Goal: Task Accomplishment & Management: Complete application form

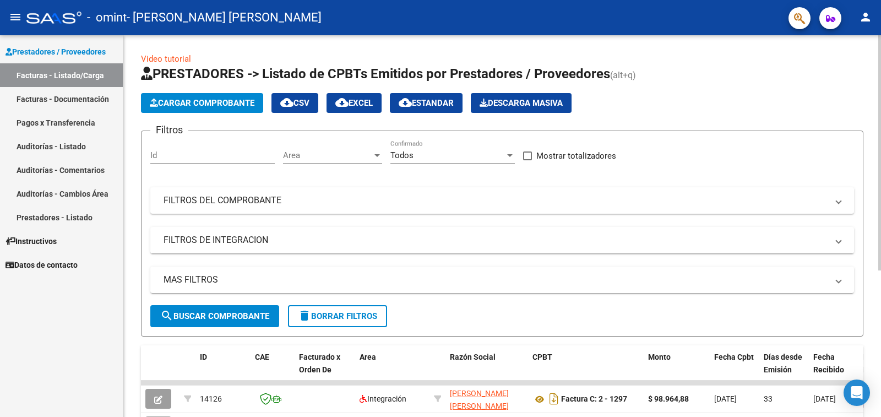
click at [216, 103] on span "Cargar Comprobante" at bounding box center [202, 103] width 105 height 10
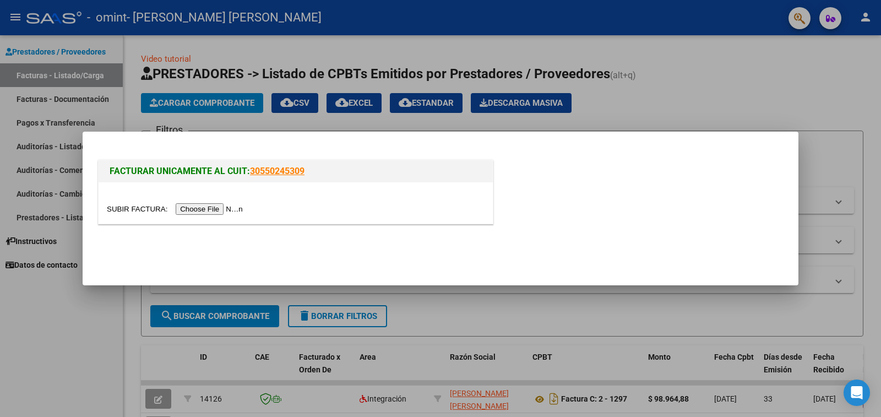
click at [232, 212] on input "file" at bounding box center [176, 209] width 139 height 12
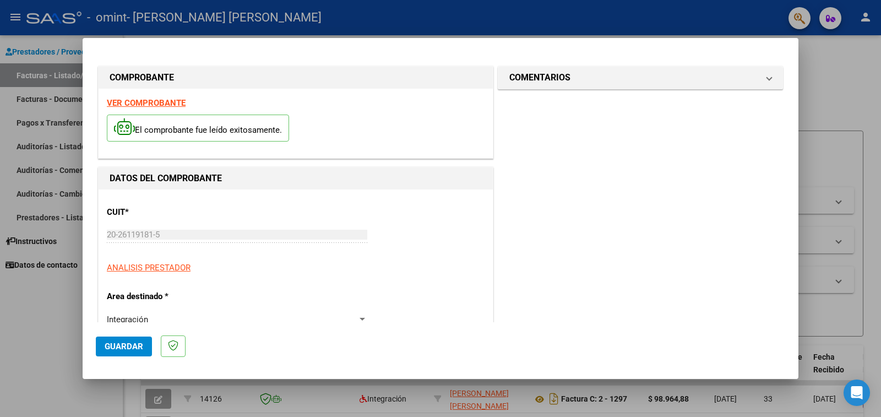
click at [140, 345] on span "Guardar" at bounding box center [124, 346] width 39 height 10
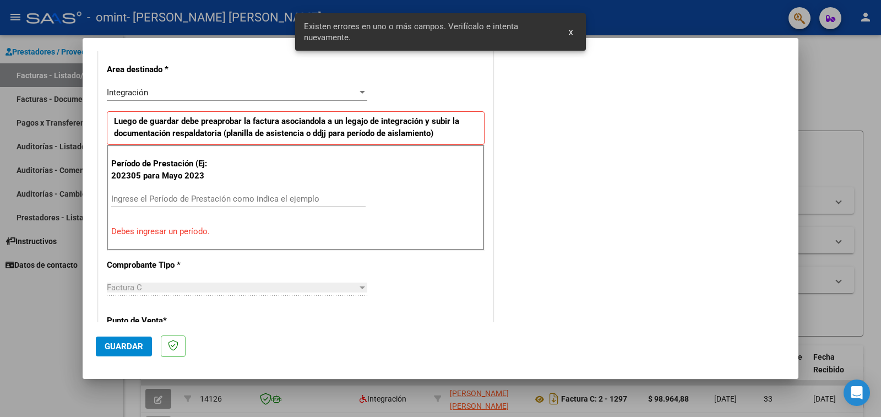
scroll to position [227, 0]
click at [205, 201] on input "Ingrese el Período de Prestación como indica el ejemplo" at bounding box center [238, 198] width 254 height 10
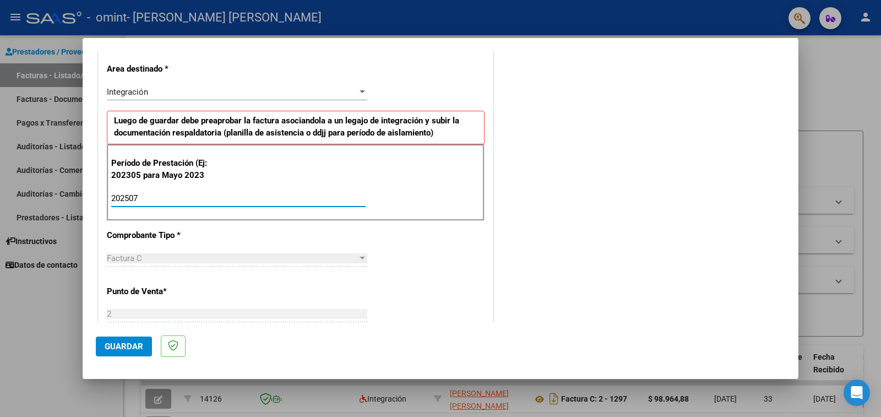
type input "202507"
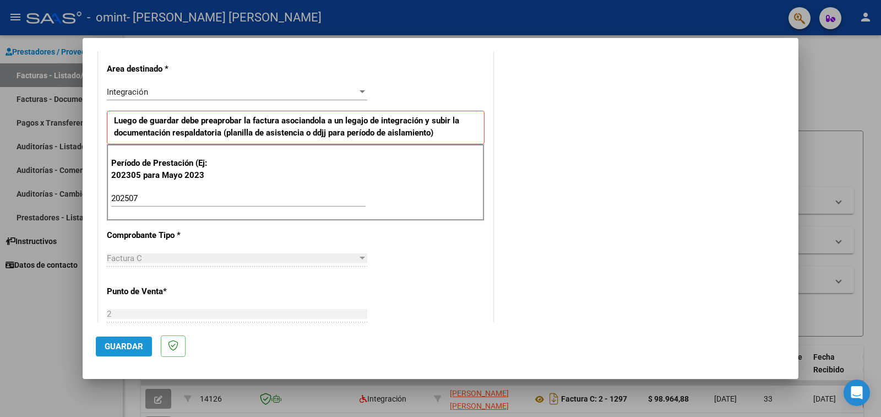
click at [125, 349] on span "Guardar" at bounding box center [124, 346] width 39 height 10
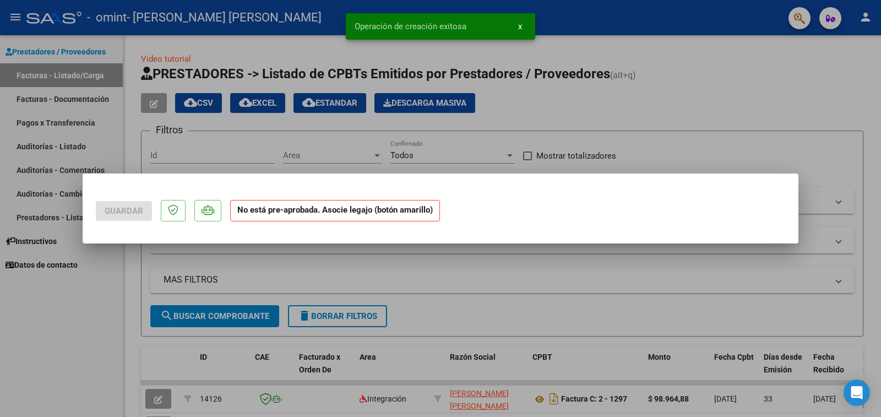
scroll to position [0, 0]
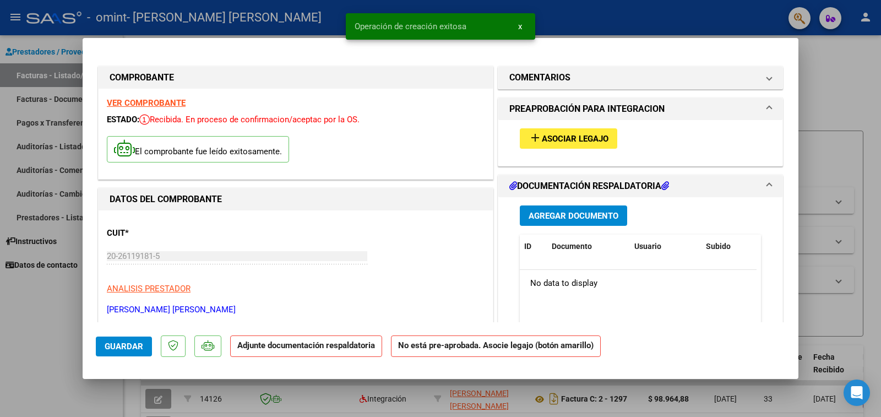
click at [587, 139] on span "Asociar Legajo" at bounding box center [575, 139] width 67 height 10
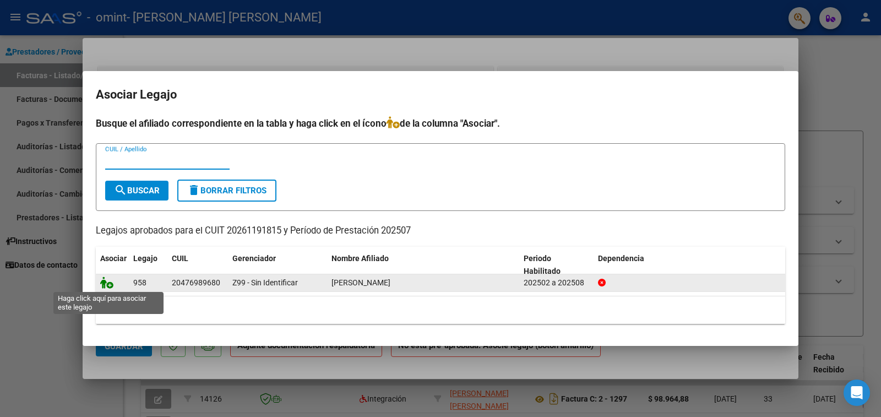
click at [108, 283] on icon at bounding box center [106, 282] width 13 height 12
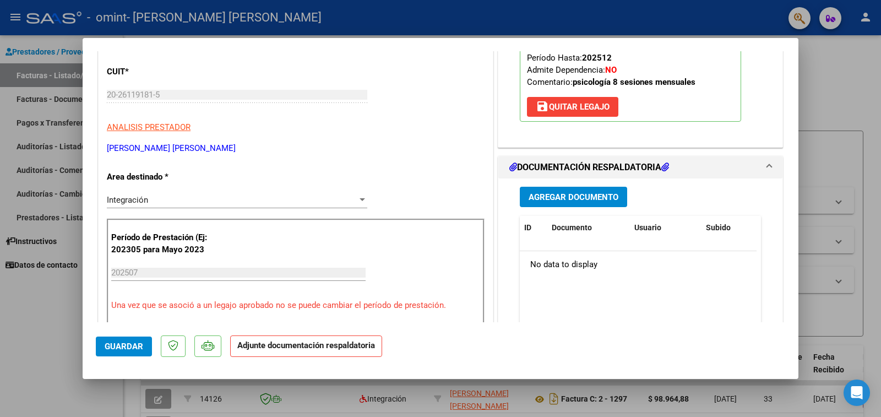
scroll to position [197, 0]
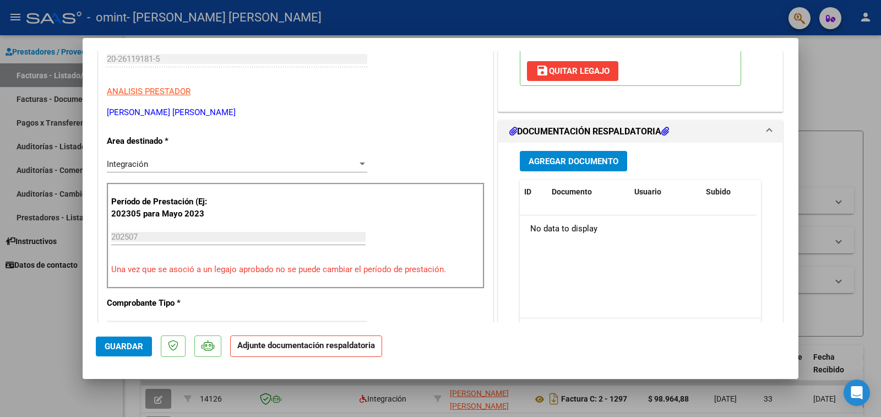
click at [577, 161] on span "Agregar Documento" at bounding box center [573, 161] width 90 height 10
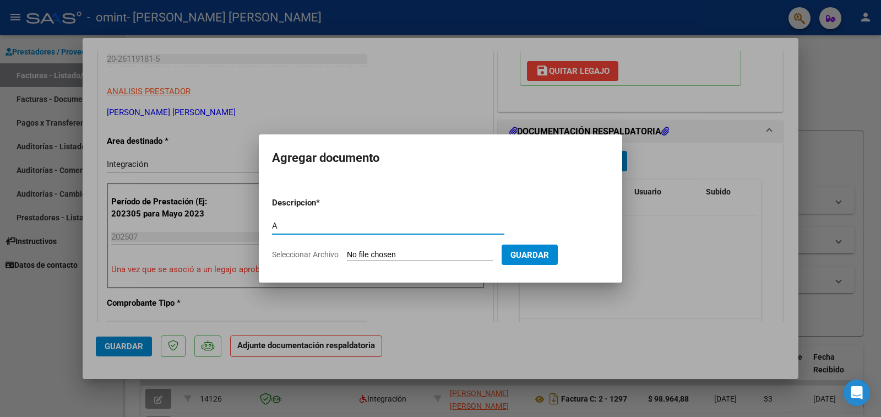
type input "AUTORIZACION"
click at [412, 253] on input "Seleccionar Archivo" at bounding box center [420, 255] width 146 height 10
type input "C:\fakepath\AUTORIZACION final.pdf"
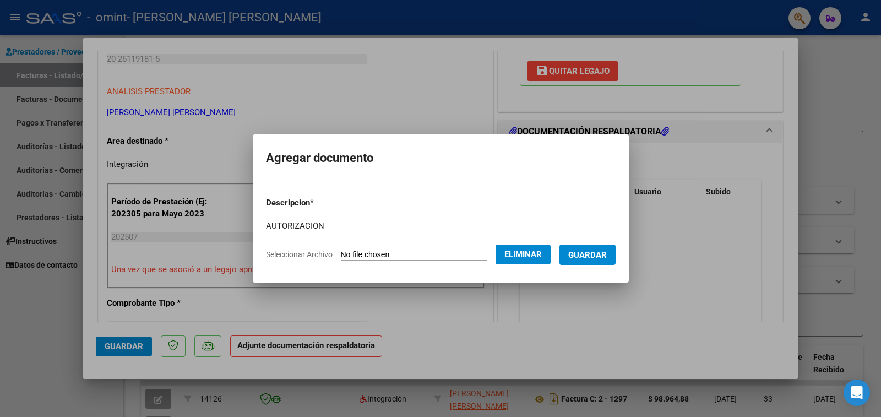
click at [586, 255] on span "Guardar" at bounding box center [587, 255] width 39 height 10
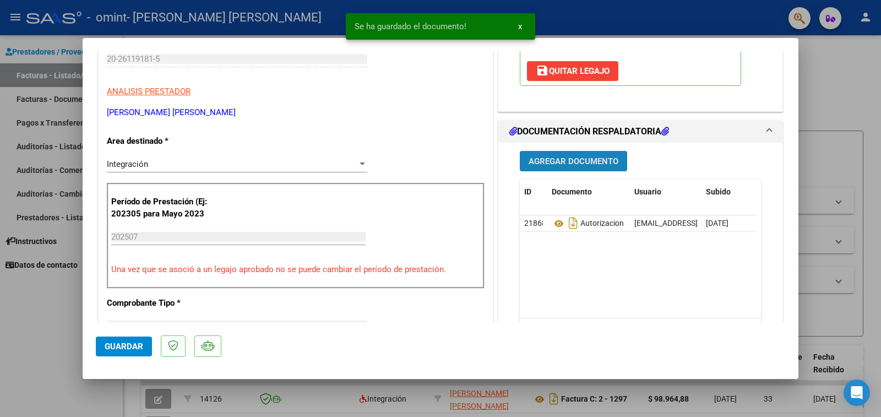
click at [594, 162] on span "Agregar Documento" at bounding box center [573, 161] width 90 height 10
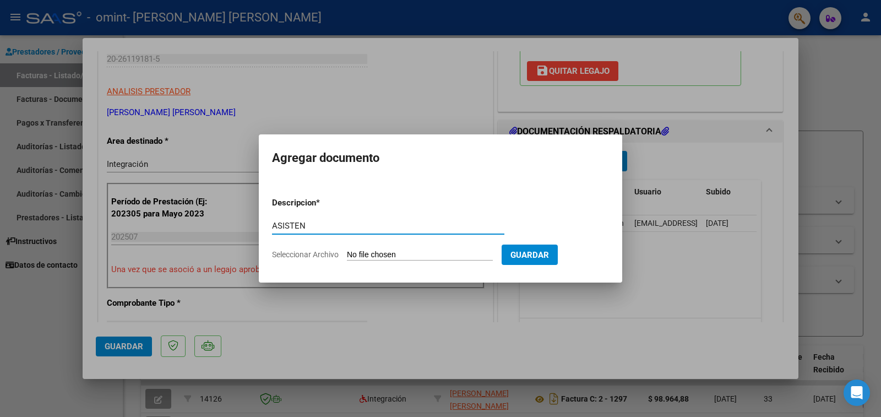
type input "ASISTENCIA"
click at [390, 256] on input "Seleccionar Archivo" at bounding box center [420, 255] width 146 height 10
type input "C:\fakepath\ASISTENCIA [PERSON_NAME][DATE].pdf"
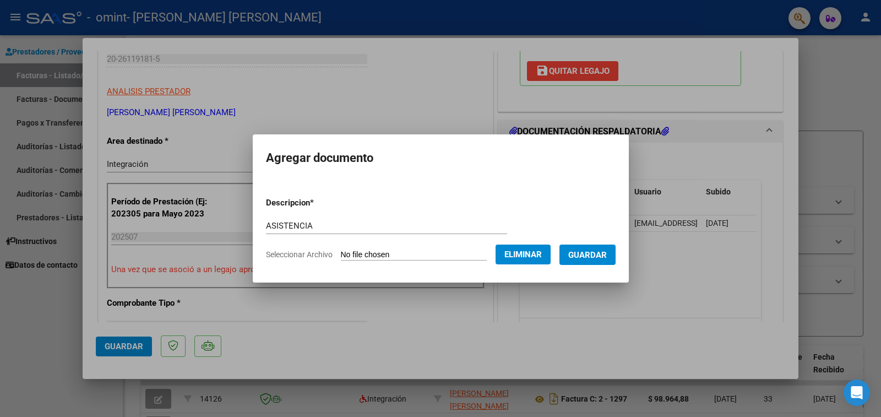
click at [594, 254] on span "Guardar" at bounding box center [587, 255] width 39 height 10
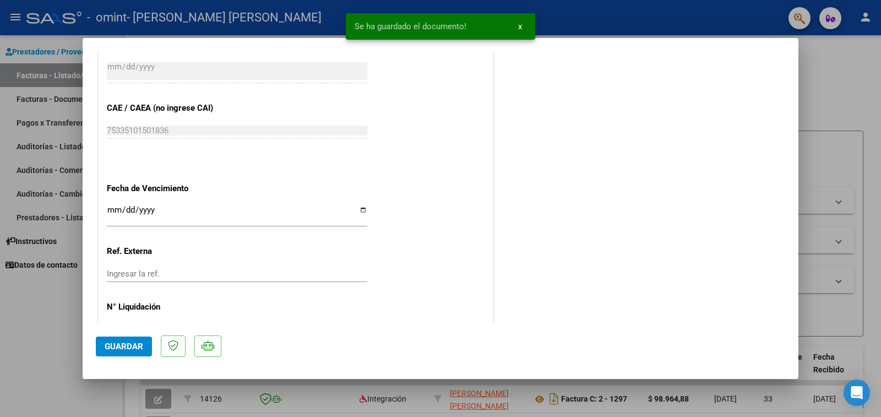
scroll to position [701, 0]
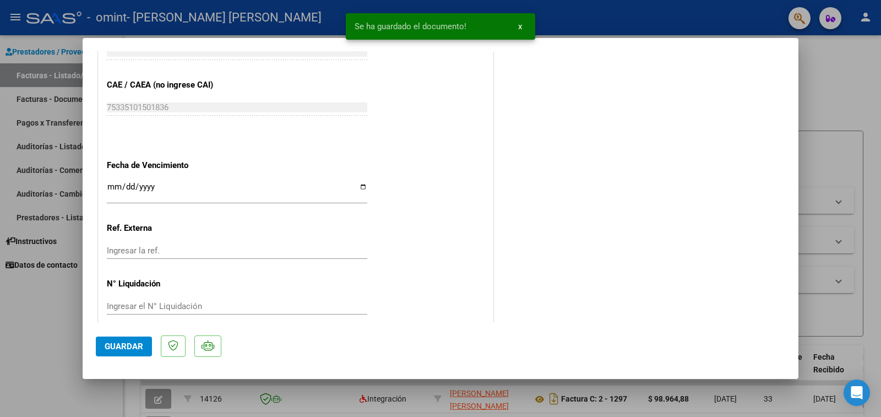
click at [127, 349] on span "Guardar" at bounding box center [124, 346] width 39 height 10
click at [34, 358] on div at bounding box center [440, 208] width 881 height 417
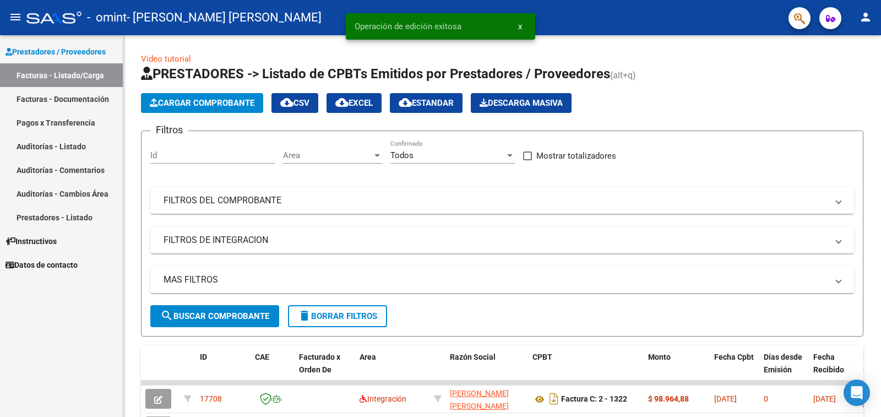
click at [80, 99] on link "Facturas - Documentación" at bounding box center [61, 99] width 123 height 24
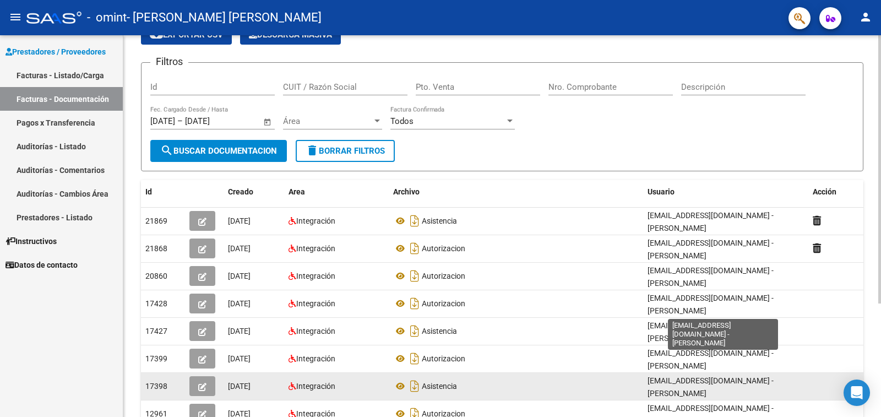
scroll to position [110, 0]
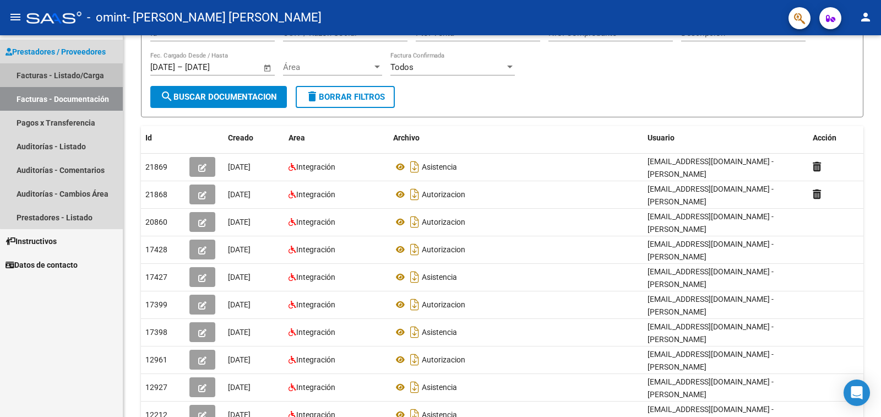
click at [80, 75] on link "Facturas - Listado/Carga" at bounding box center [61, 75] width 123 height 24
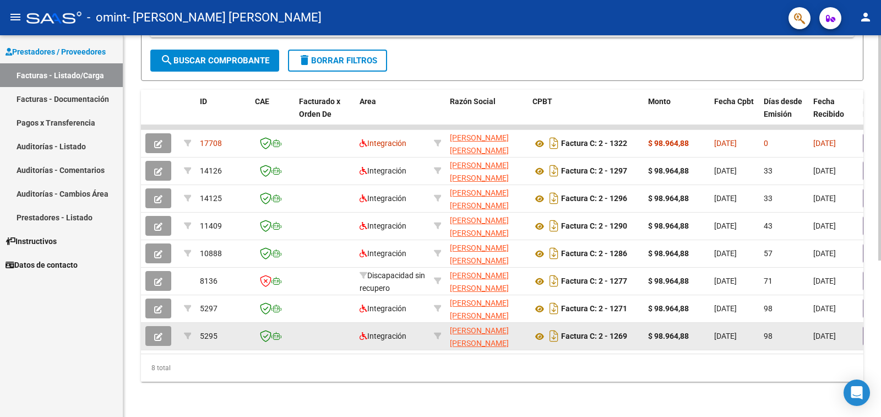
scroll to position [265, 0]
